Goal: Information Seeking & Learning: Learn about a topic

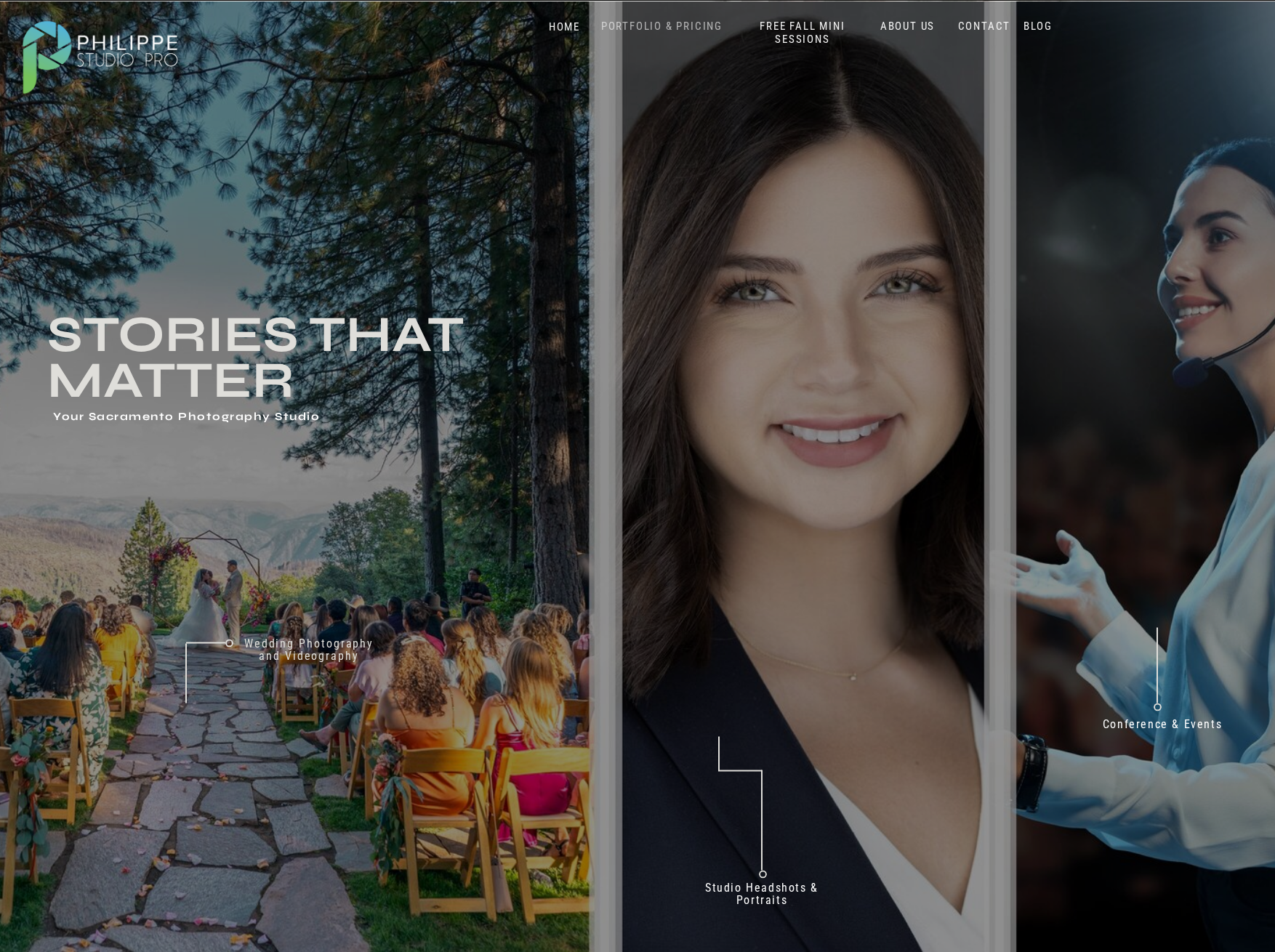
click at [688, 23] on nav "PORTFOLIO & PRICING" at bounding box center [662, 27] width 133 height 14
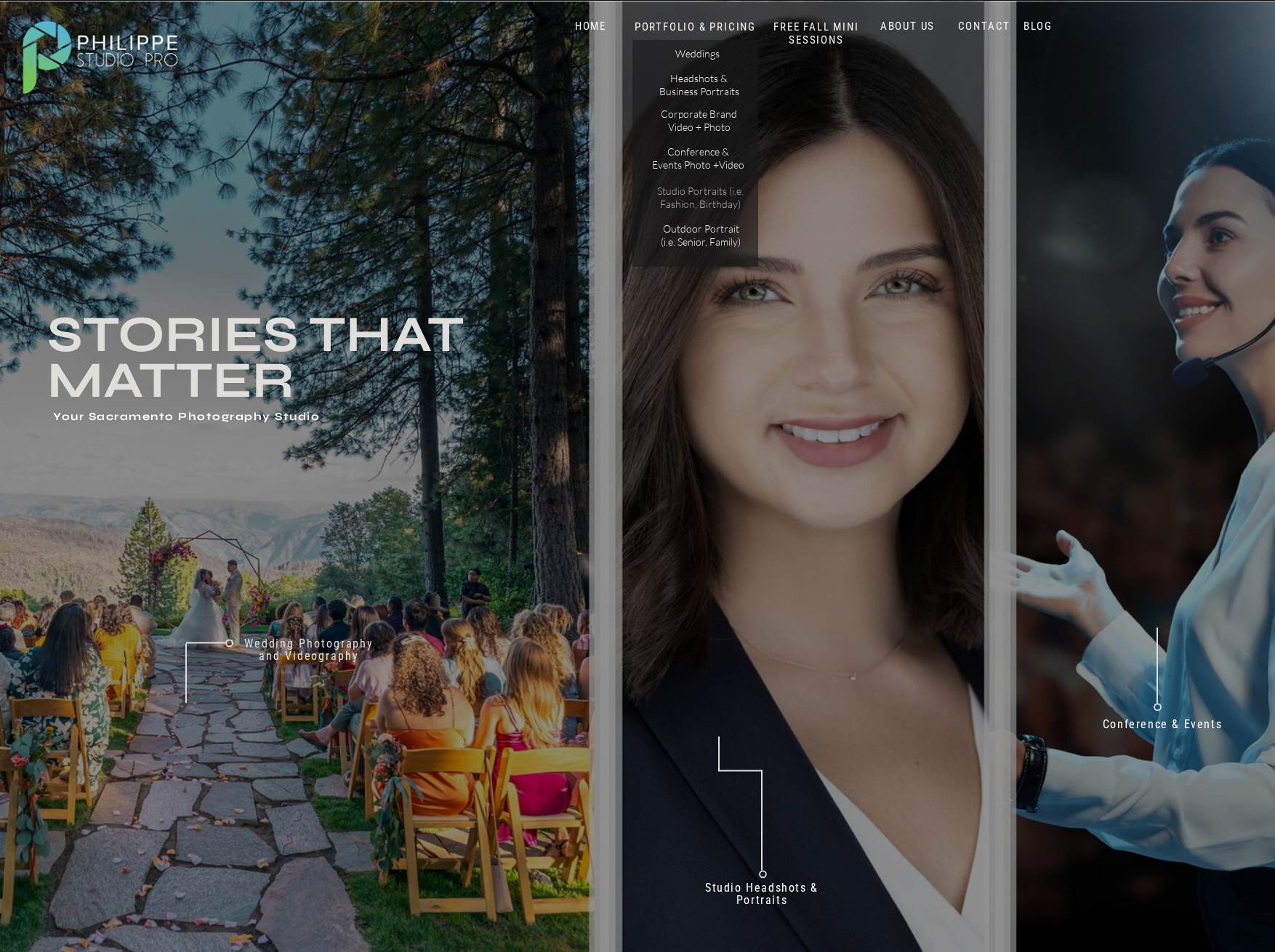
click at [701, 193] on p "Studio Portraits (i.e. Fashion, Birthday)" at bounding box center [700, 198] width 98 height 26
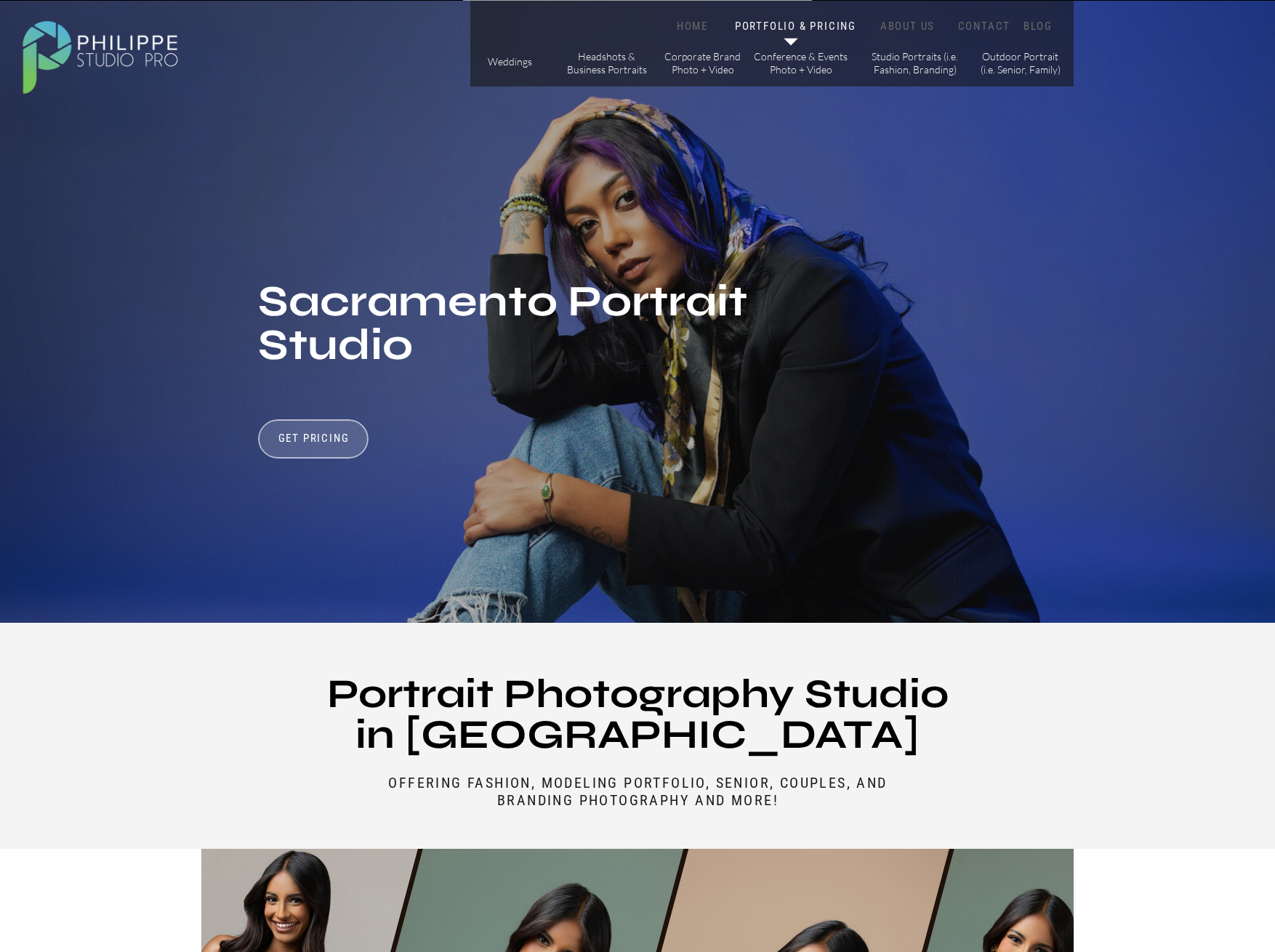
click at [317, 431] on div at bounding box center [313, 439] width 111 height 39
click at [320, 434] on h3 "Get Pricing" at bounding box center [314, 440] width 80 height 17
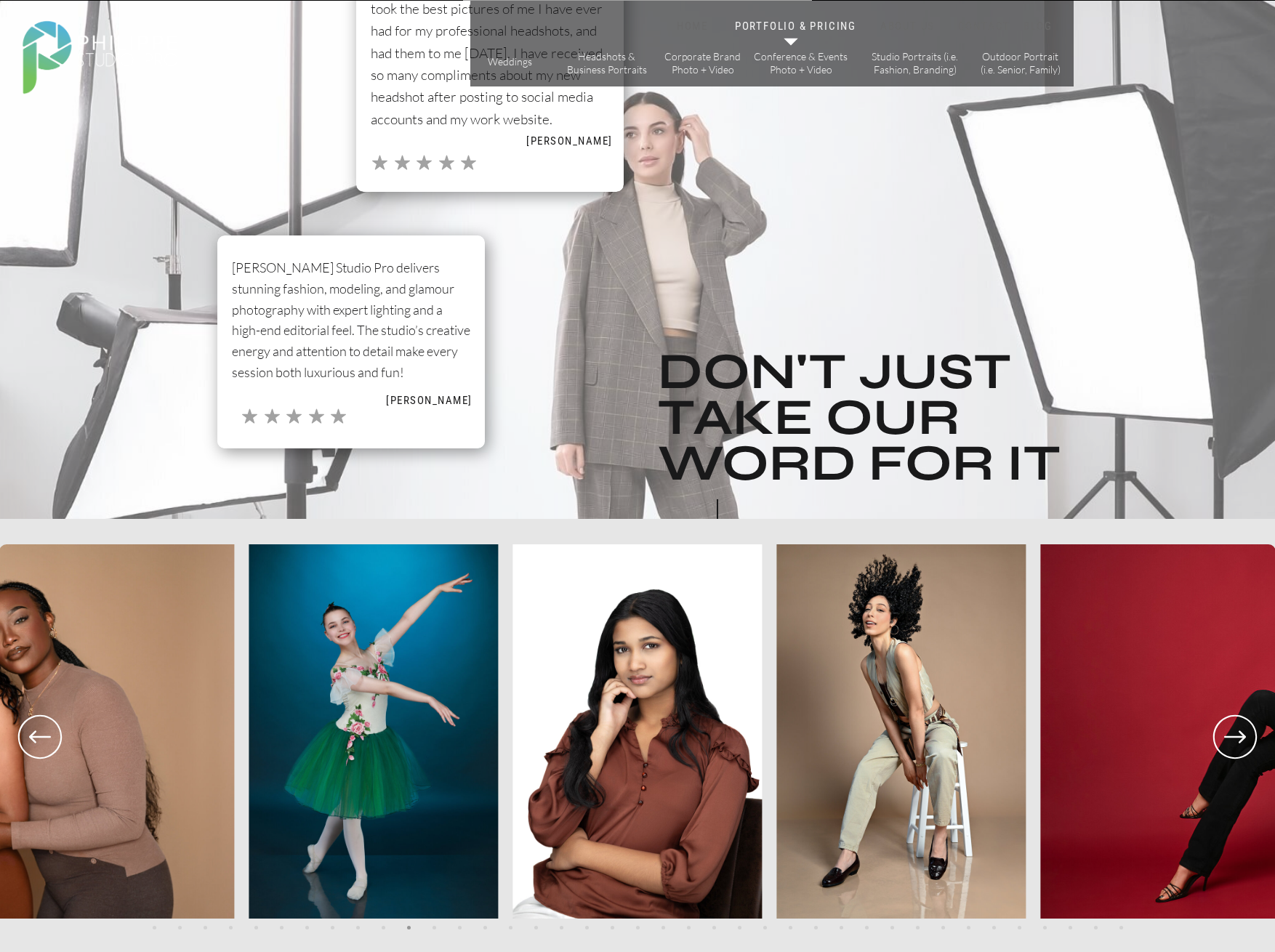
scroll to position [2922, 0]
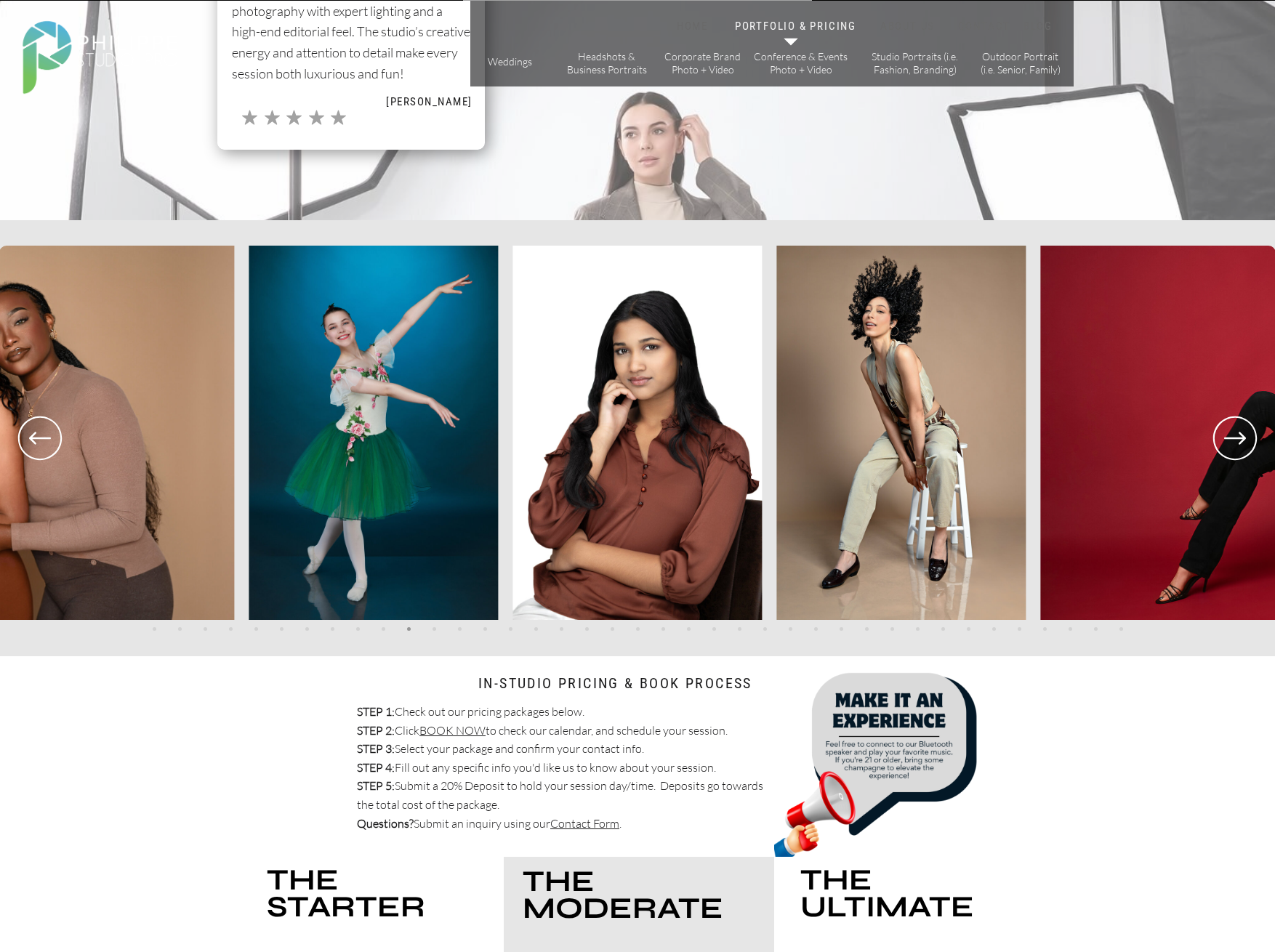
click at [1233, 439] on icon at bounding box center [1235, 438] width 22 height 12
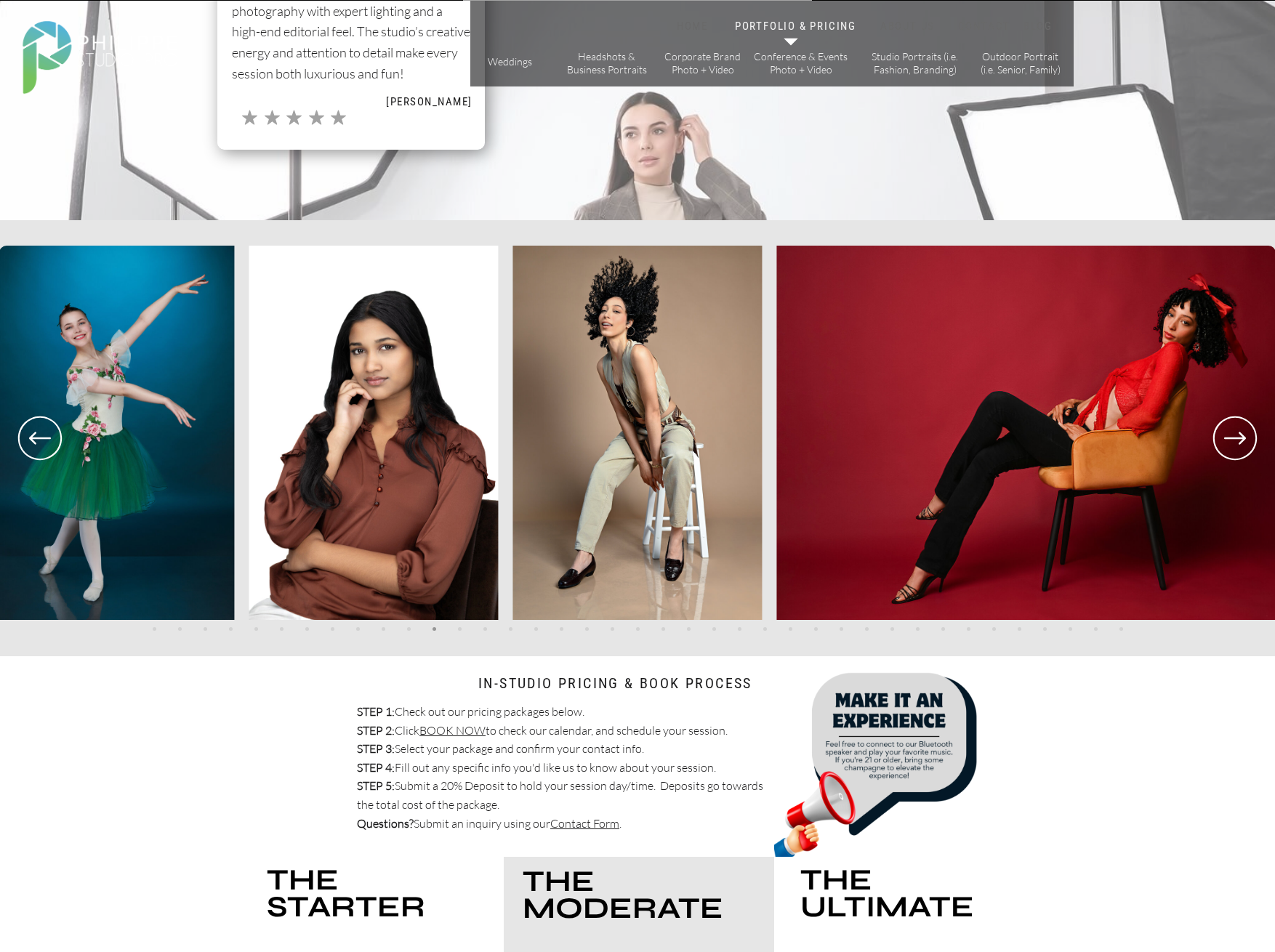
click at [1221, 440] on icon at bounding box center [1235, 438] width 52 height 54
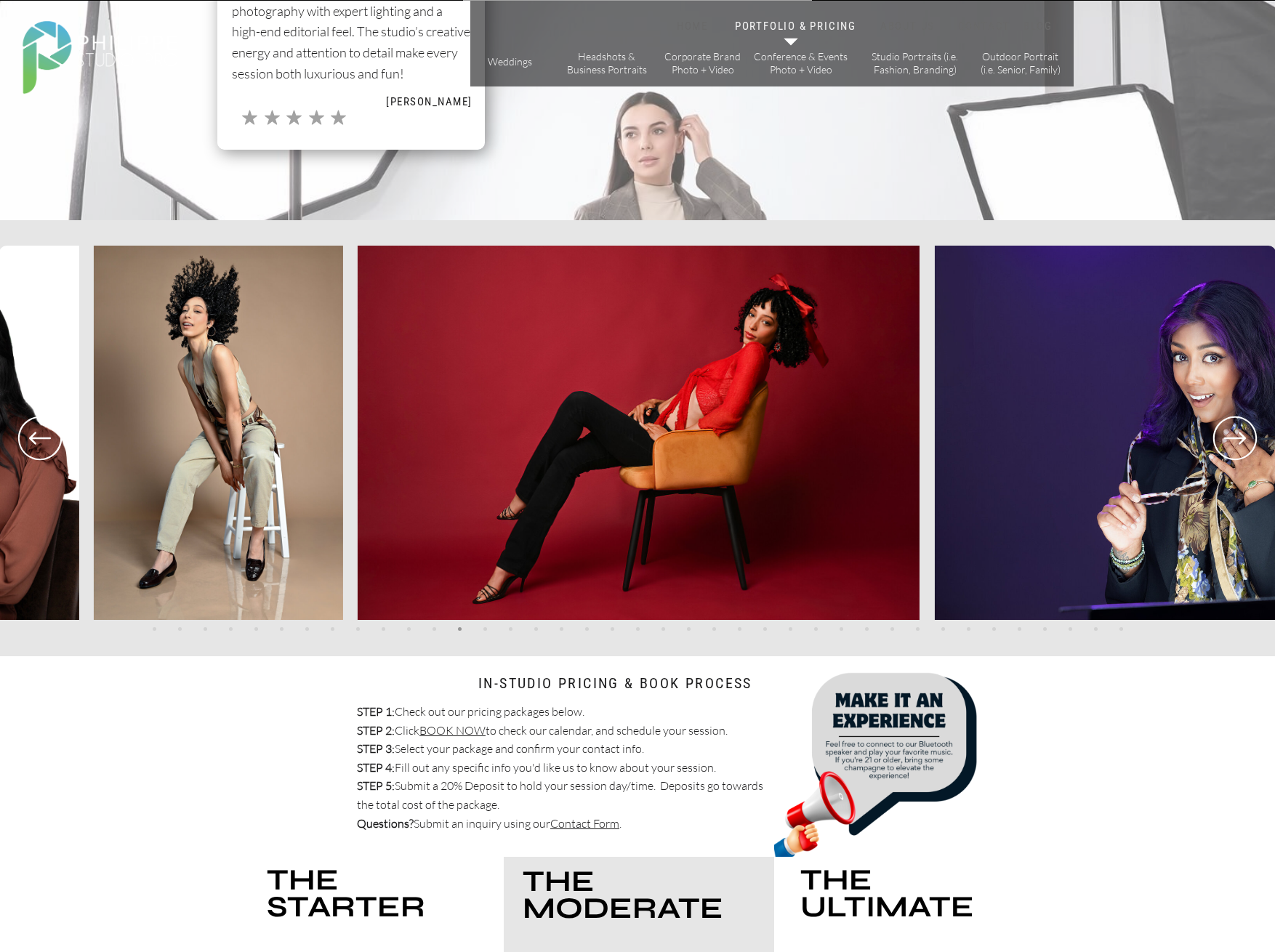
click at [1226, 436] on icon at bounding box center [1235, 438] width 52 height 54
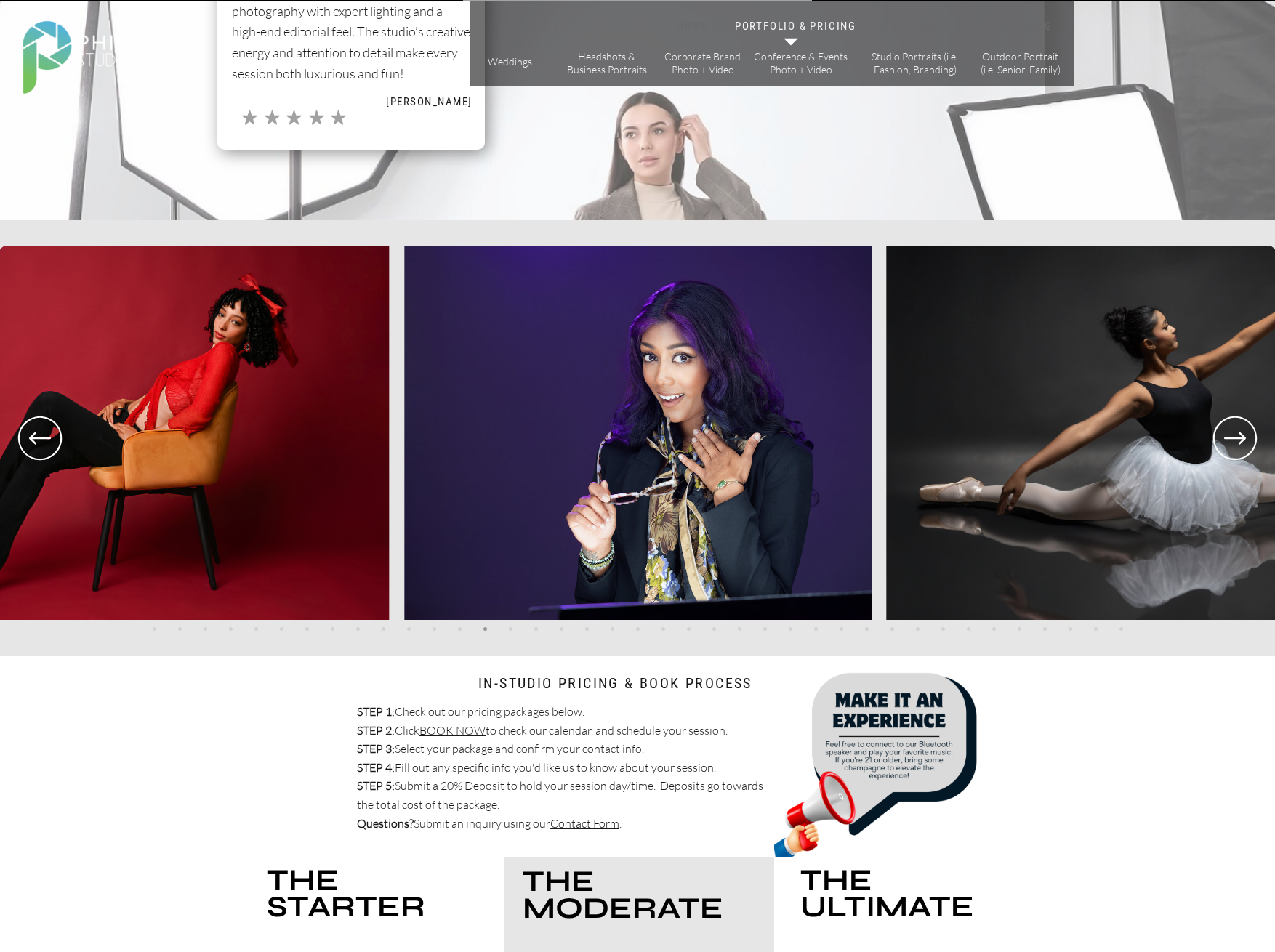
click at [1230, 433] on icon at bounding box center [1235, 438] width 52 height 54
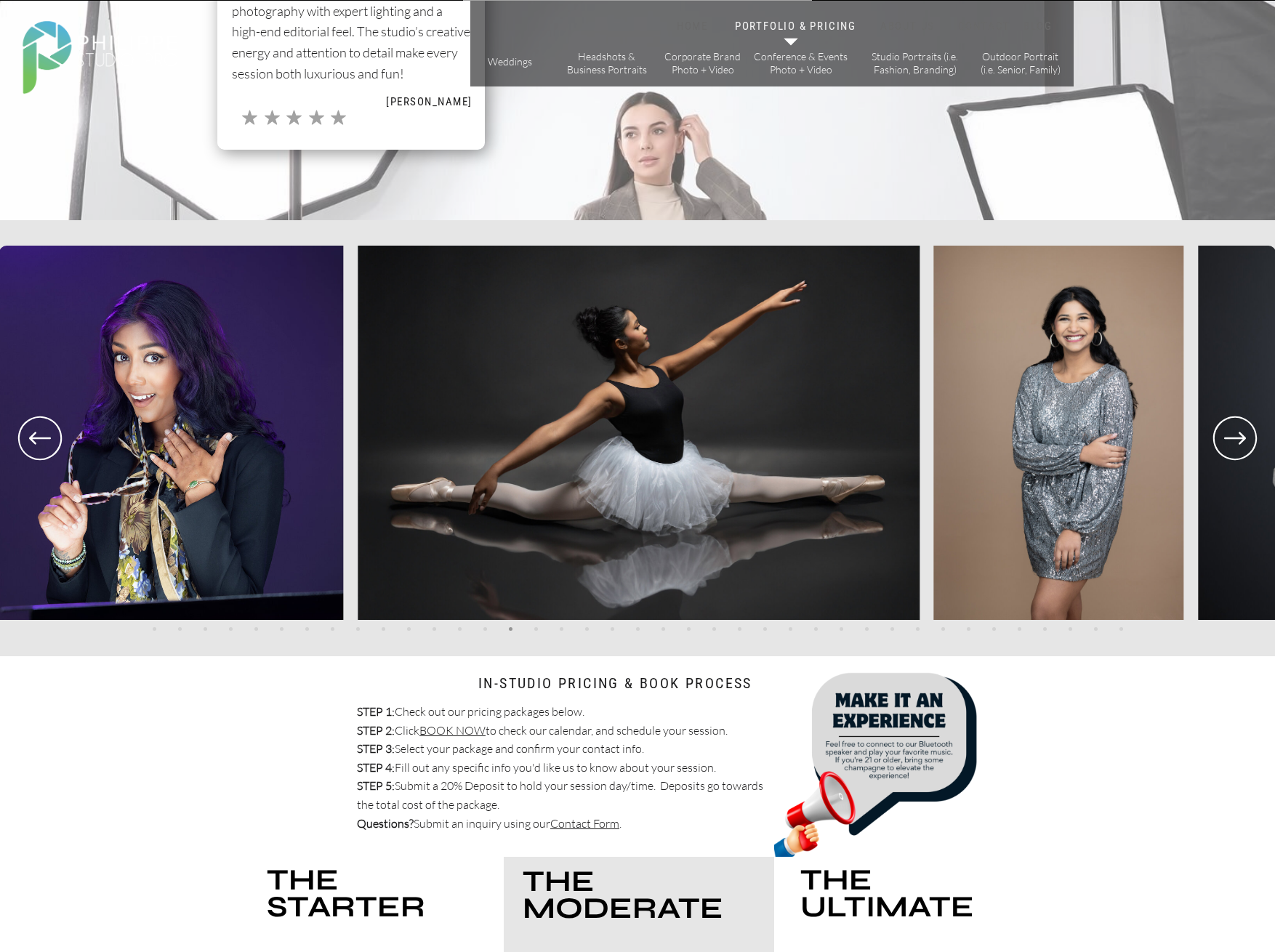
click at [1233, 430] on icon at bounding box center [1235, 438] width 52 height 54
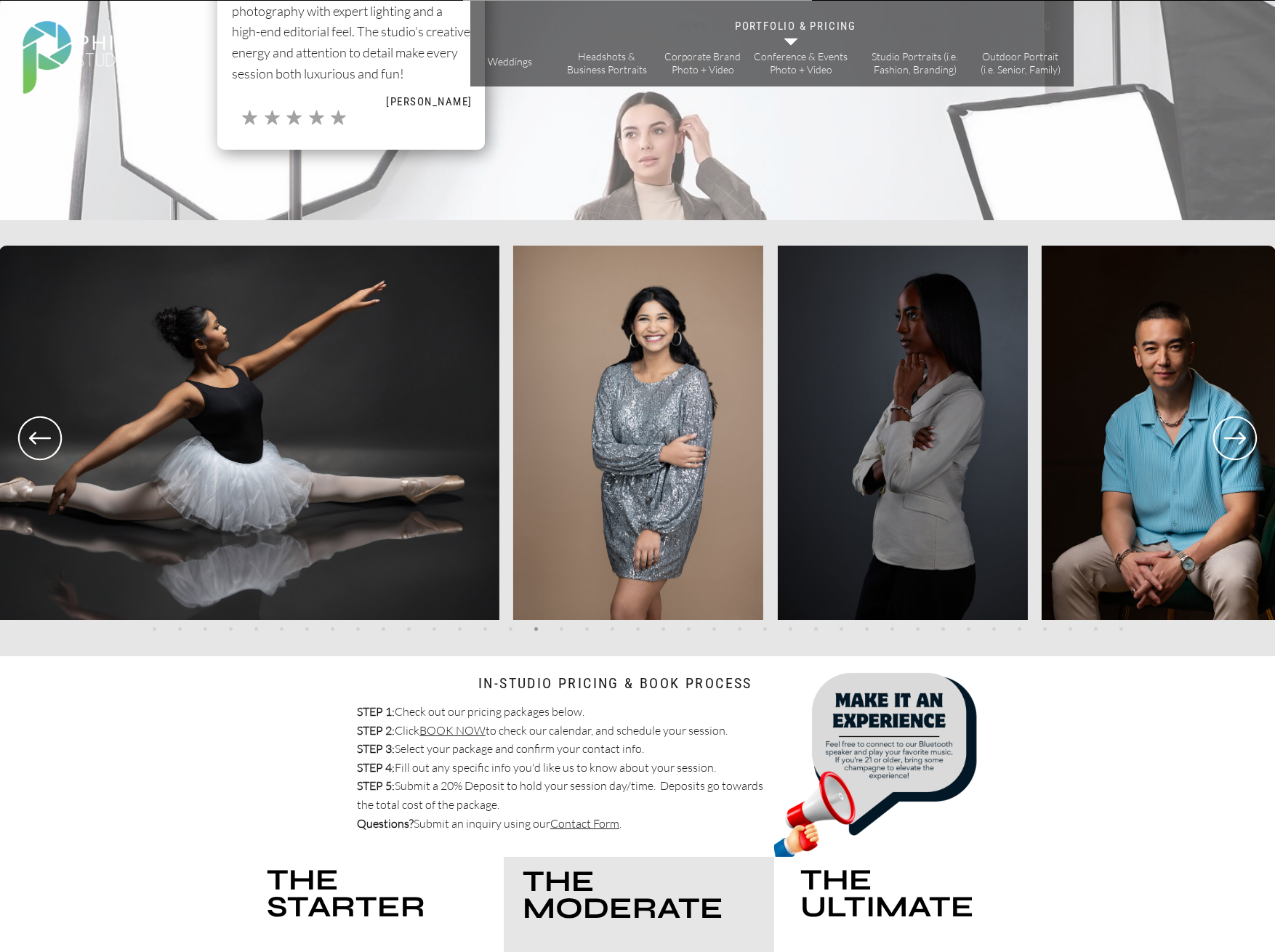
click at [1233, 429] on icon at bounding box center [1235, 438] width 52 height 54
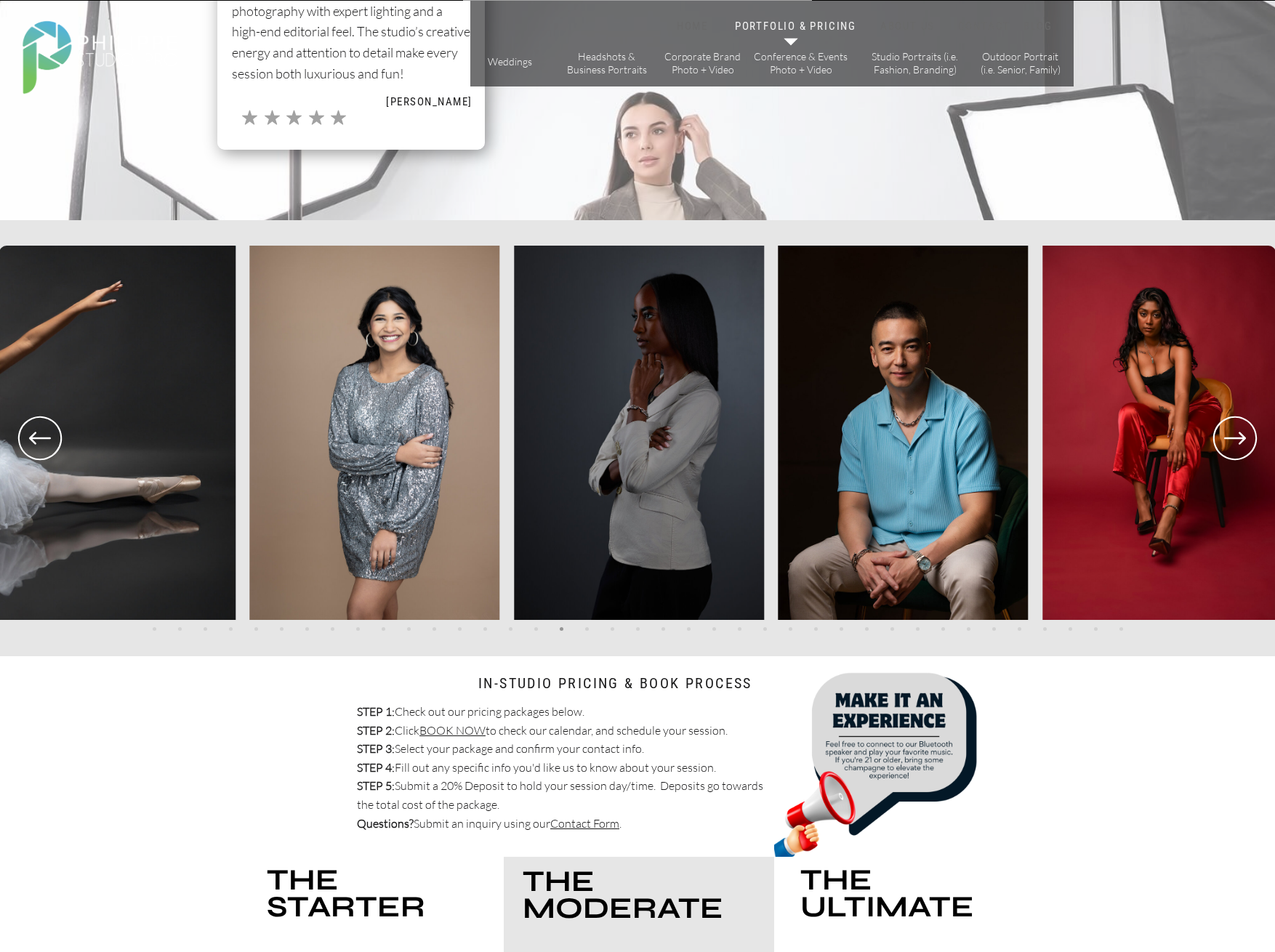
click at [1233, 428] on icon at bounding box center [1235, 438] width 52 height 54
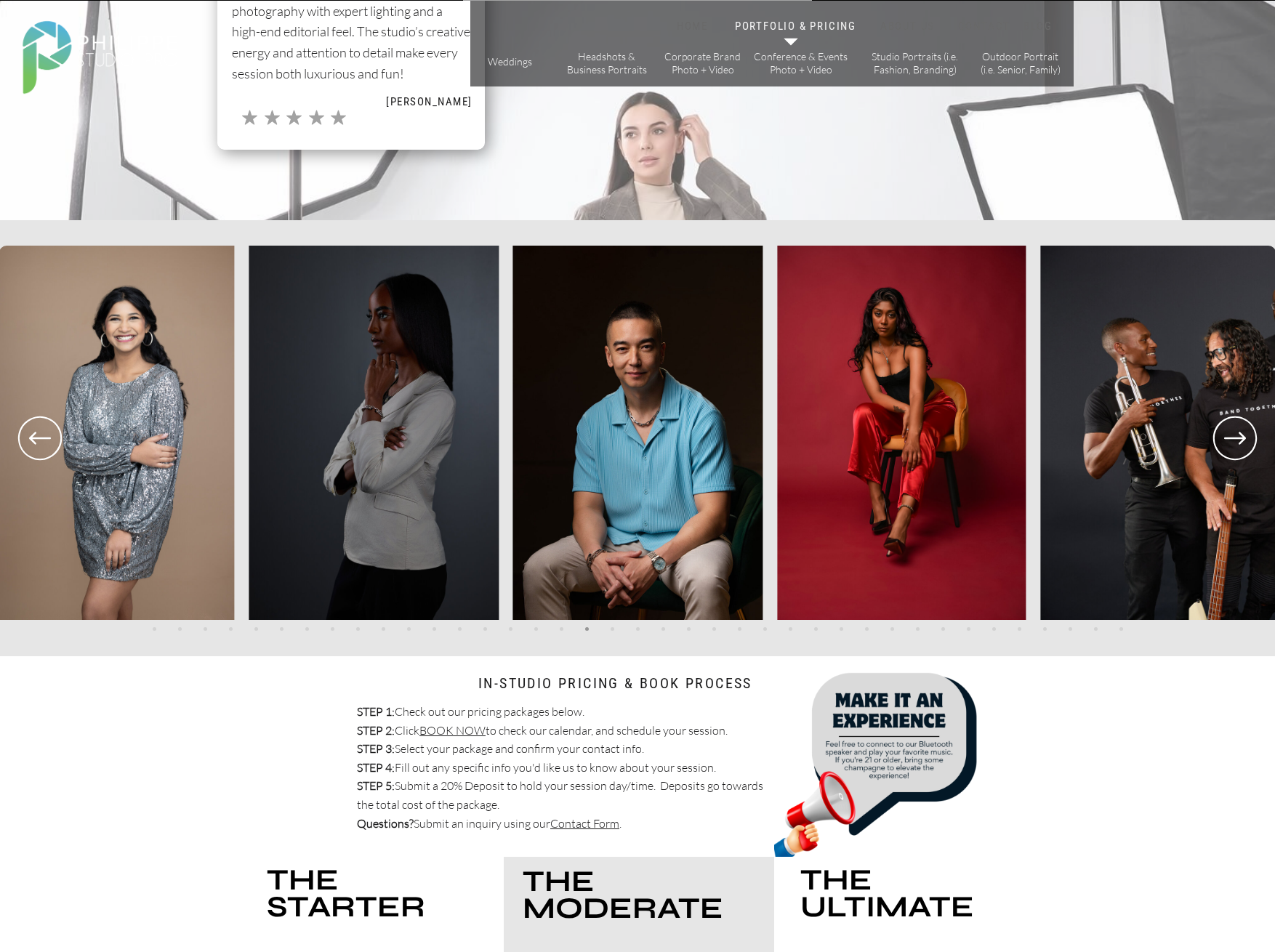
click at [1232, 427] on icon at bounding box center [1235, 438] width 52 height 54
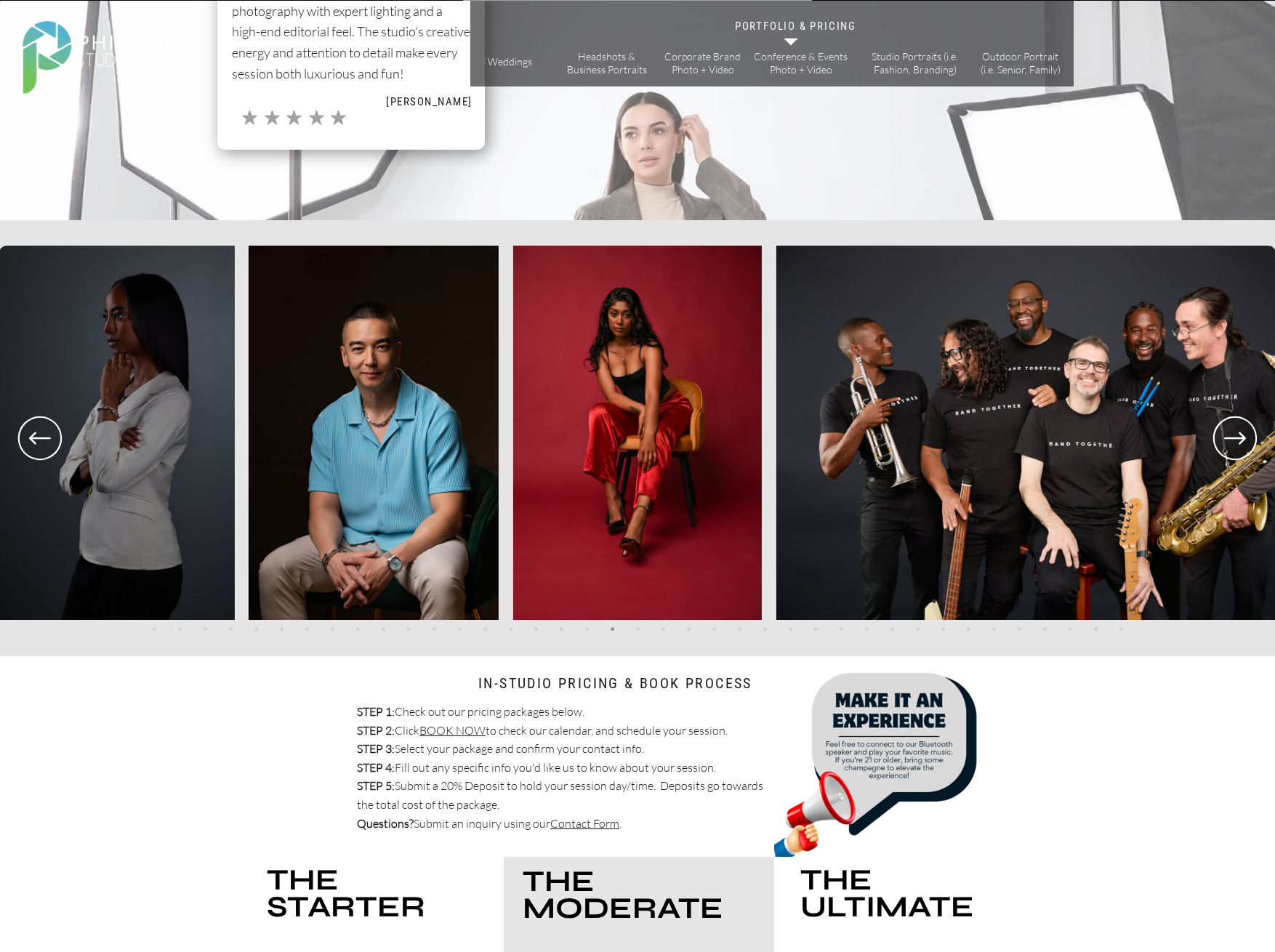
click at [1230, 430] on icon at bounding box center [1235, 438] width 52 height 54
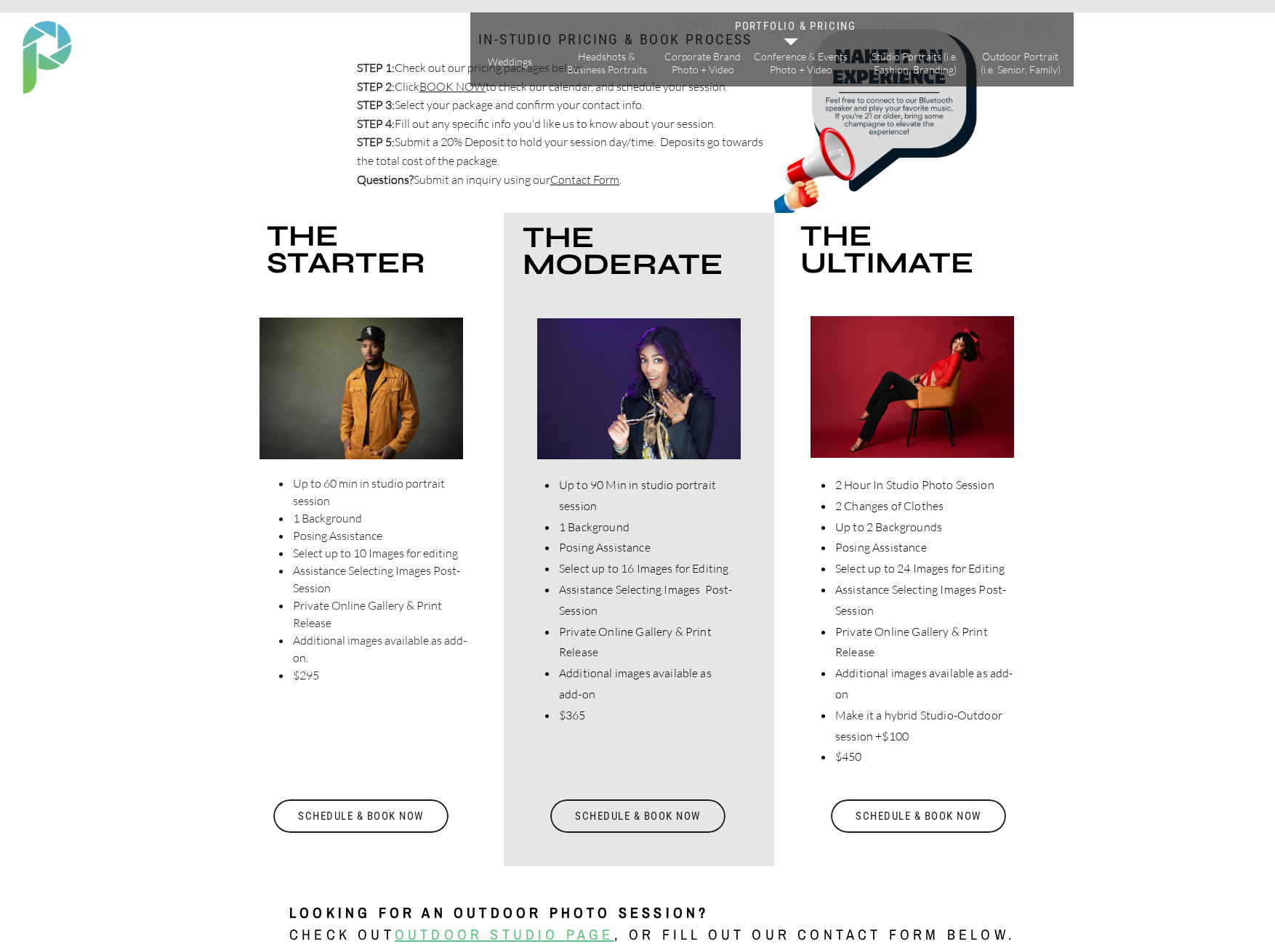
scroll to position [3654, 0]
